Goal: Find specific fact: Find specific fact

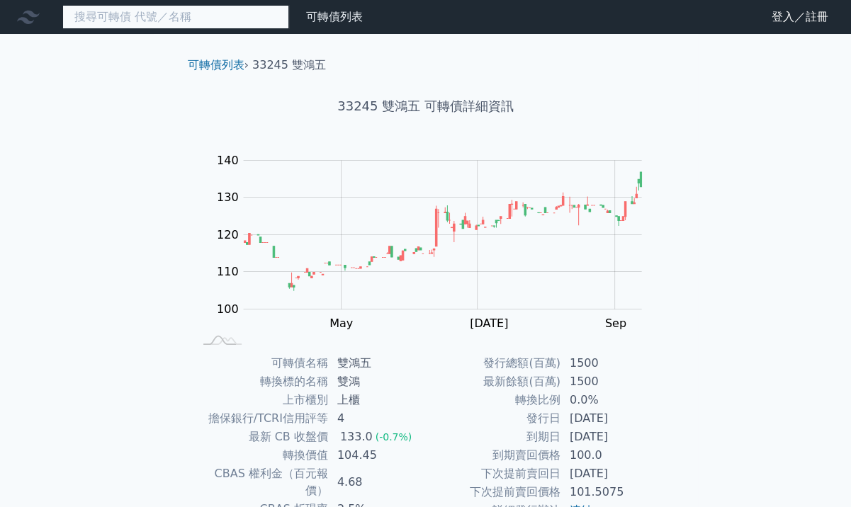
click at [183, 24] on input at bounding box center [175, 17] width 227 height 24
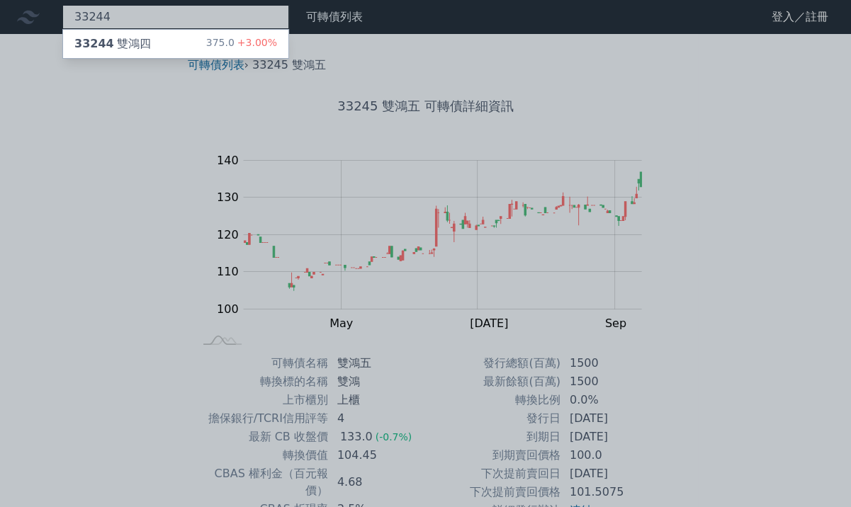
type input "33244"
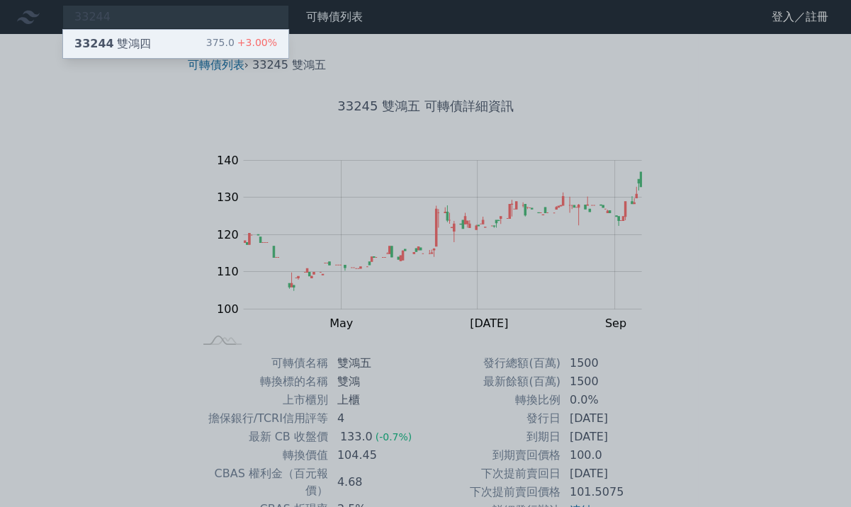
click at [162, 35] on div "33244 雙鴻四 375.0 +3.00%" at bounding box center [175, 44] width 225 height 28
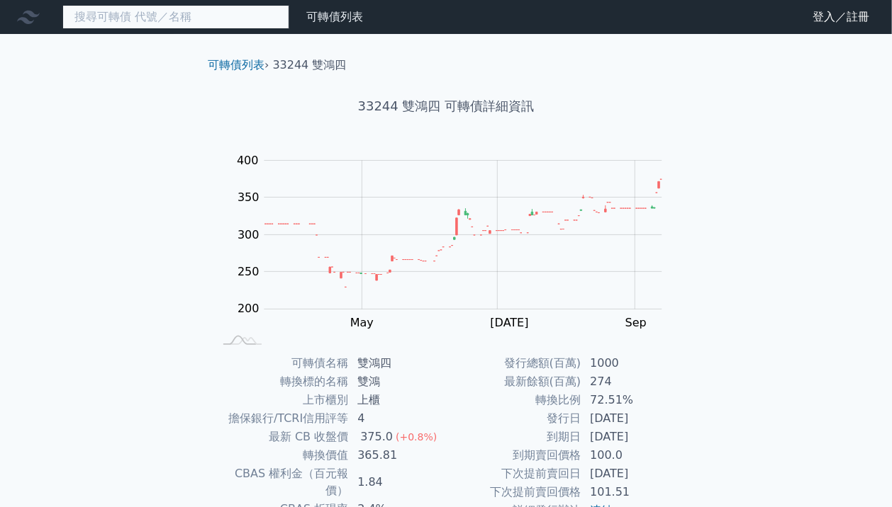
click at [167, 17] on input at bounding box center [175, 17] width 227 height 24
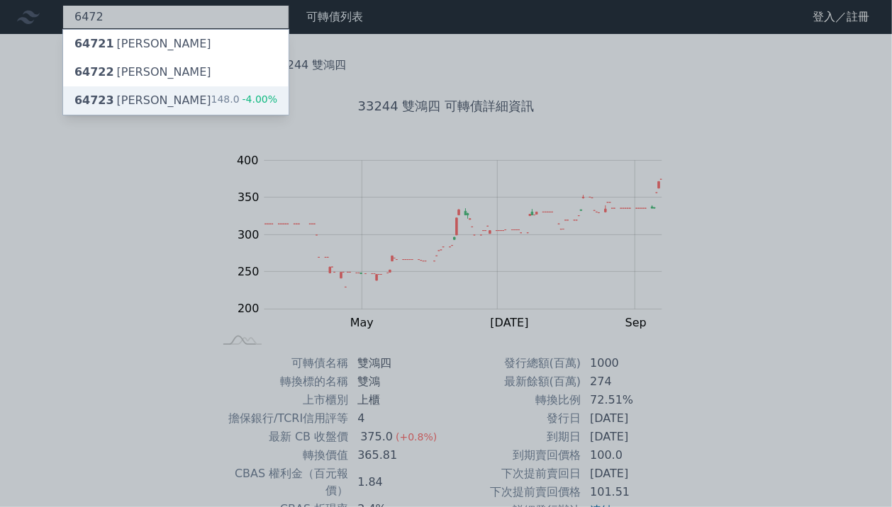
type input "6472"
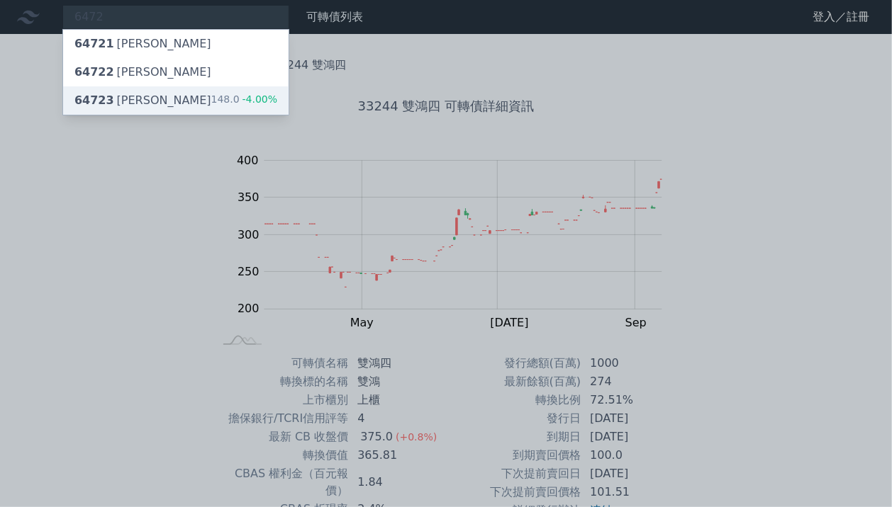
click at [138, 96] on div "64723 [PERSON_NAME]" at bounding box center [142, 100] width 137 height 17
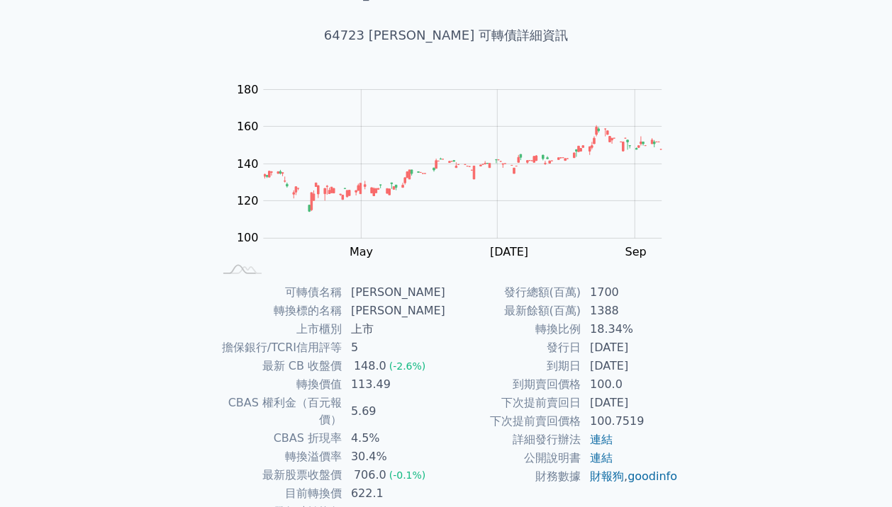
scroll to position [142, 0]
